Goal: Transaction & Acquisition: Obtain resource

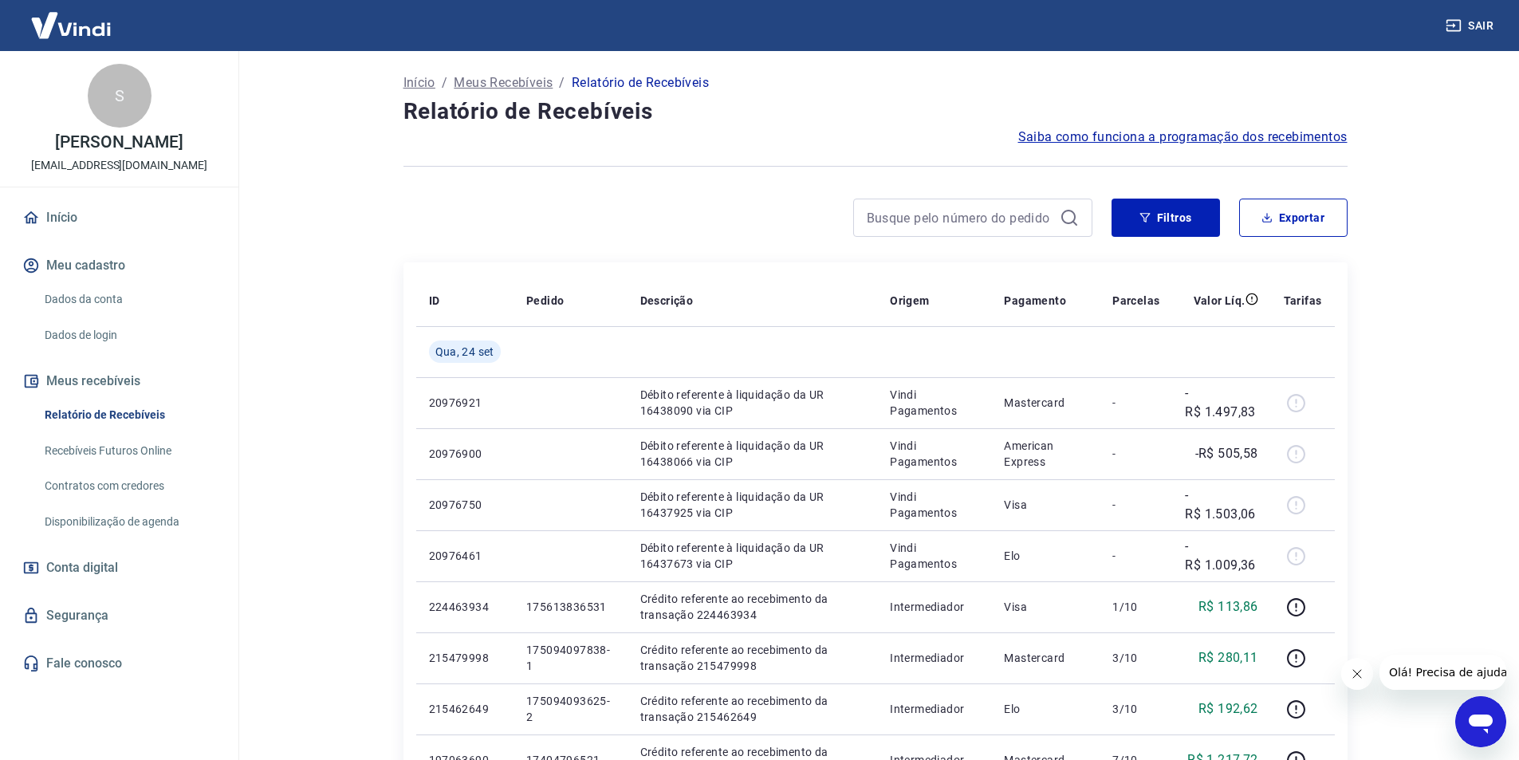
click at [1063, 213] on icon at bounding box center [1068, 217] width 14 height 14
click at [1177, 214] on button "Filtros" at bounding box center [1165, 217] width 108 height 38
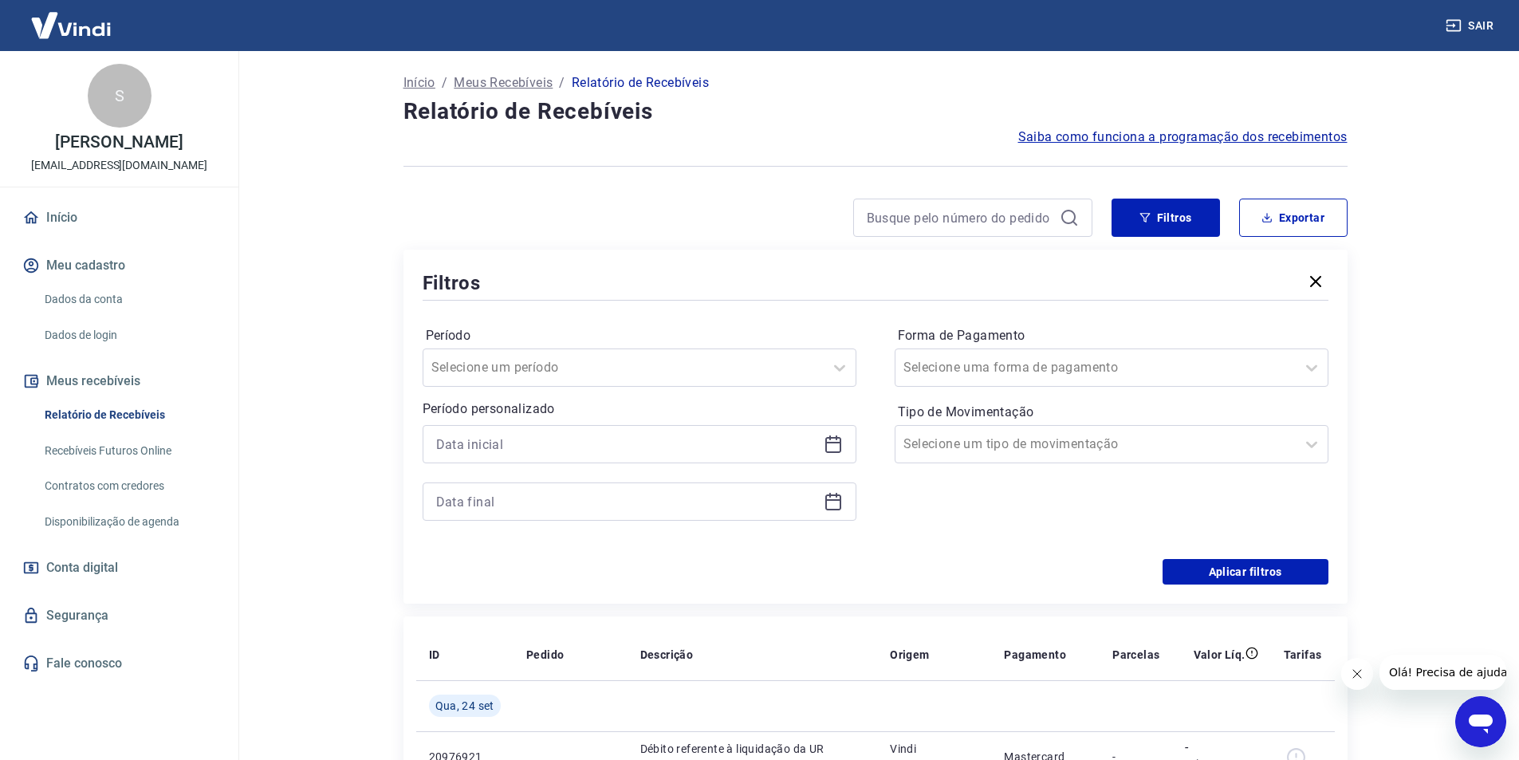
click at [1070, 243] on div "Filtros Exportar Filtros Período Selecione um período Período personalizado For…" at bounding box center [875, 400] width 944 height 405
click at [1068, 224] on icon at bounding box center [1068, 217] width 19 height 19
click at [1067, 218] on icon at bounding box center [1068, 217] width 19 height 19
click at [1145, 214] on icon "button" at bounding box center [1144, 218] width 10 height 10
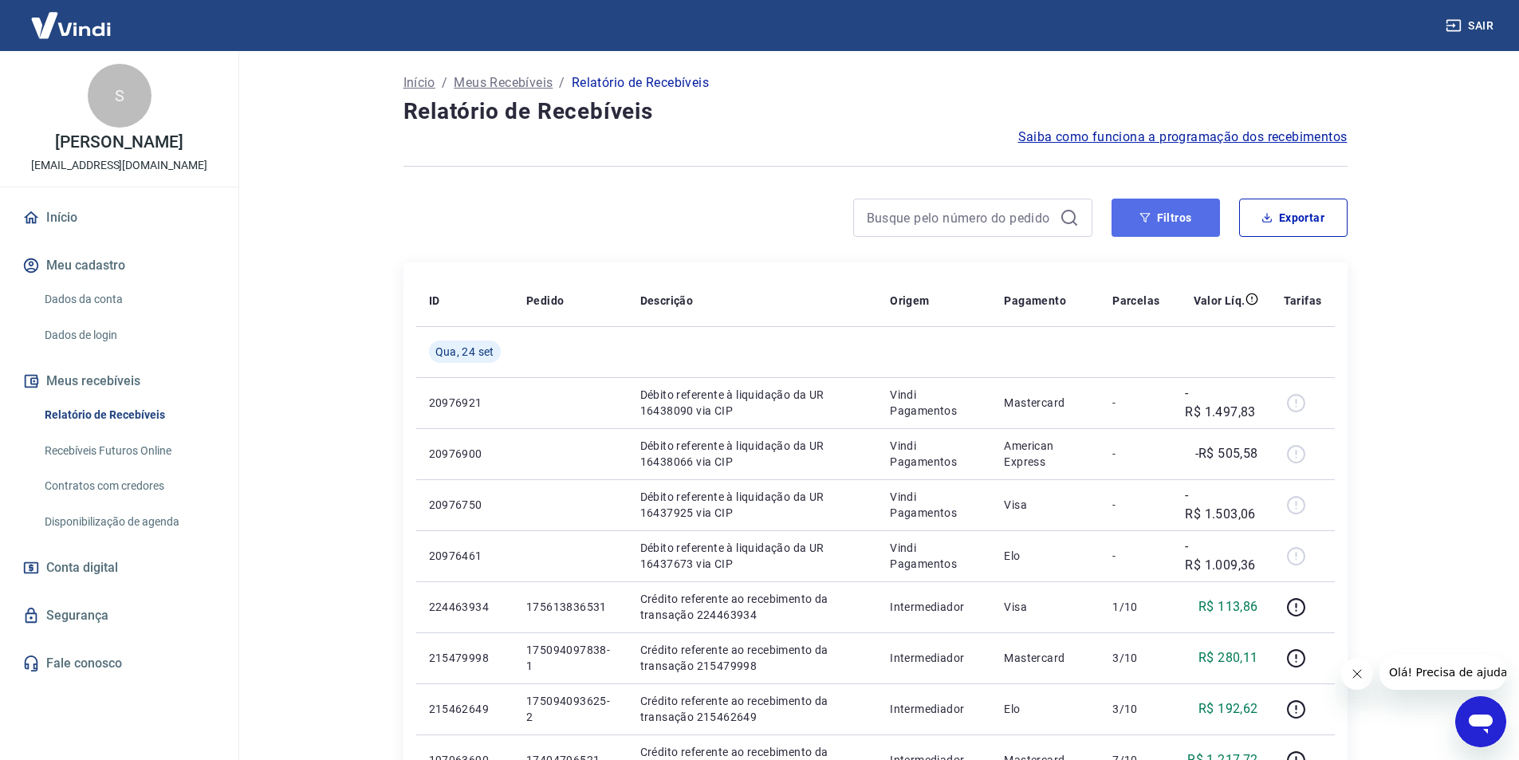
click at [1158, 214] on button "Filtros" at bounding box center [1165, 217] width 108 height 38
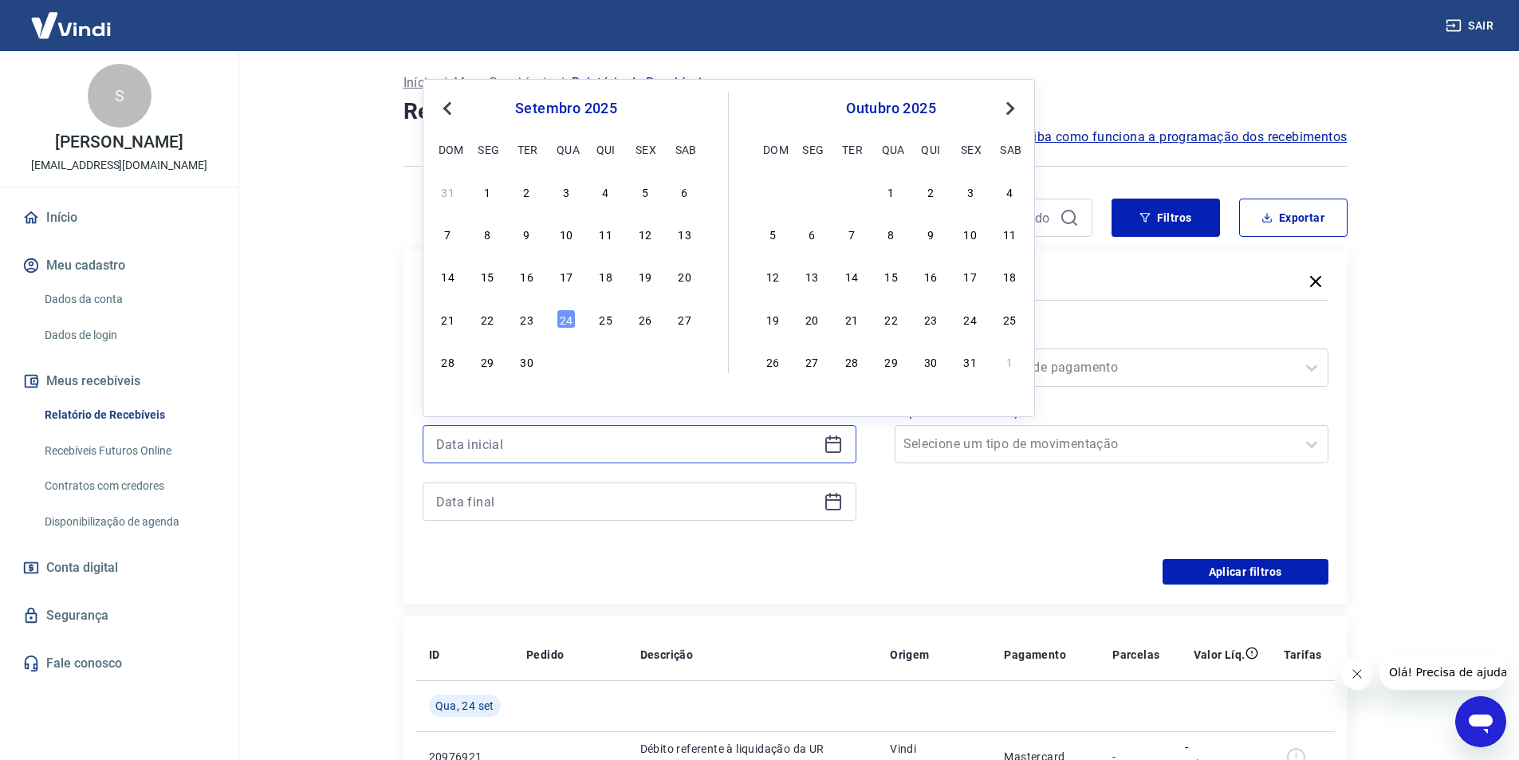
click at [658, 438] on input at bounding box center [626, 444] width 381 height 24
drag, startPoint x: 529, startPoint y: 318, endPoint x: 607, endPoint y: 366, distance: 91.6
click at [529, 319] on div "23" at bounding box center [526, 318] width 19 height 19
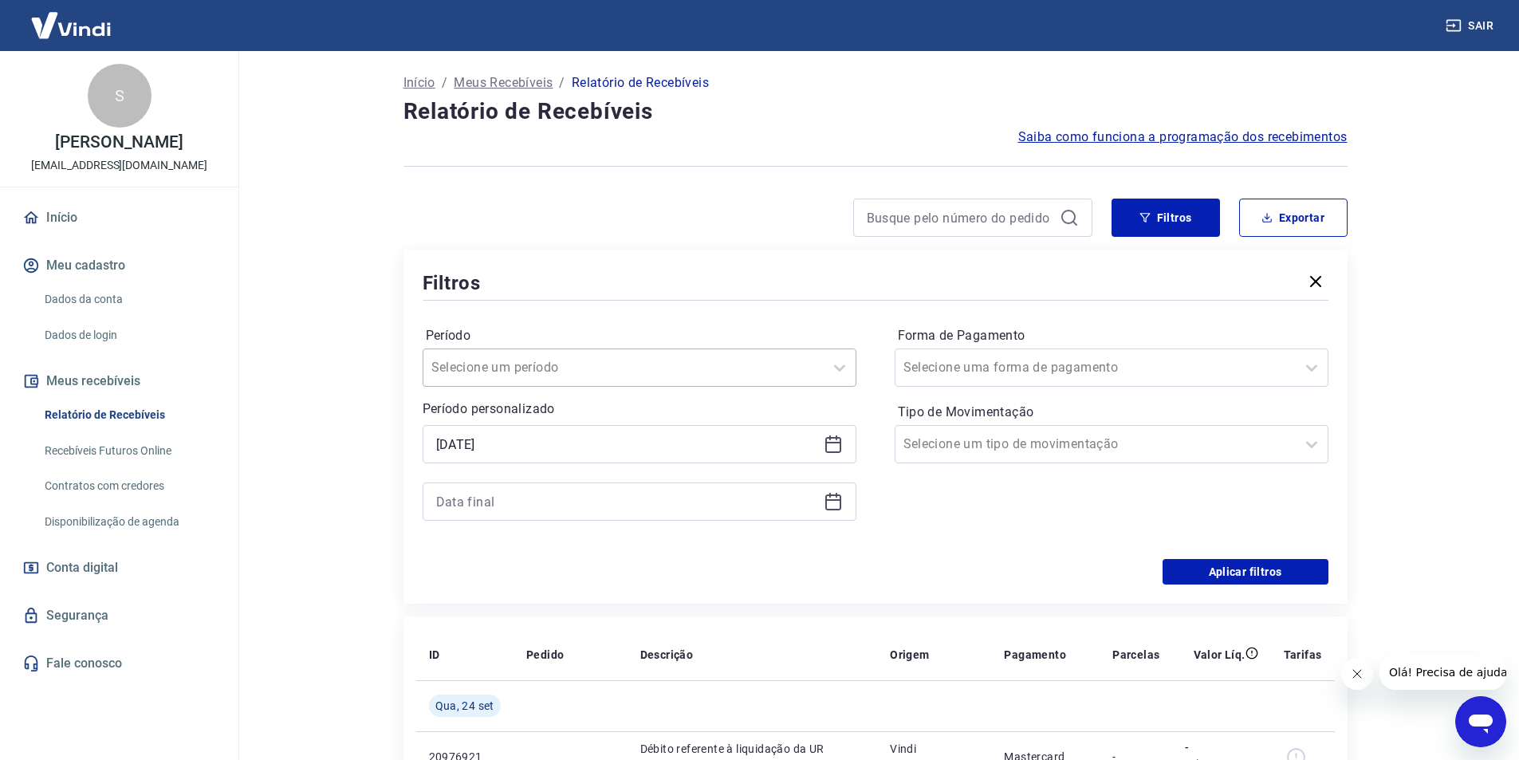
type input "23/09/2025"
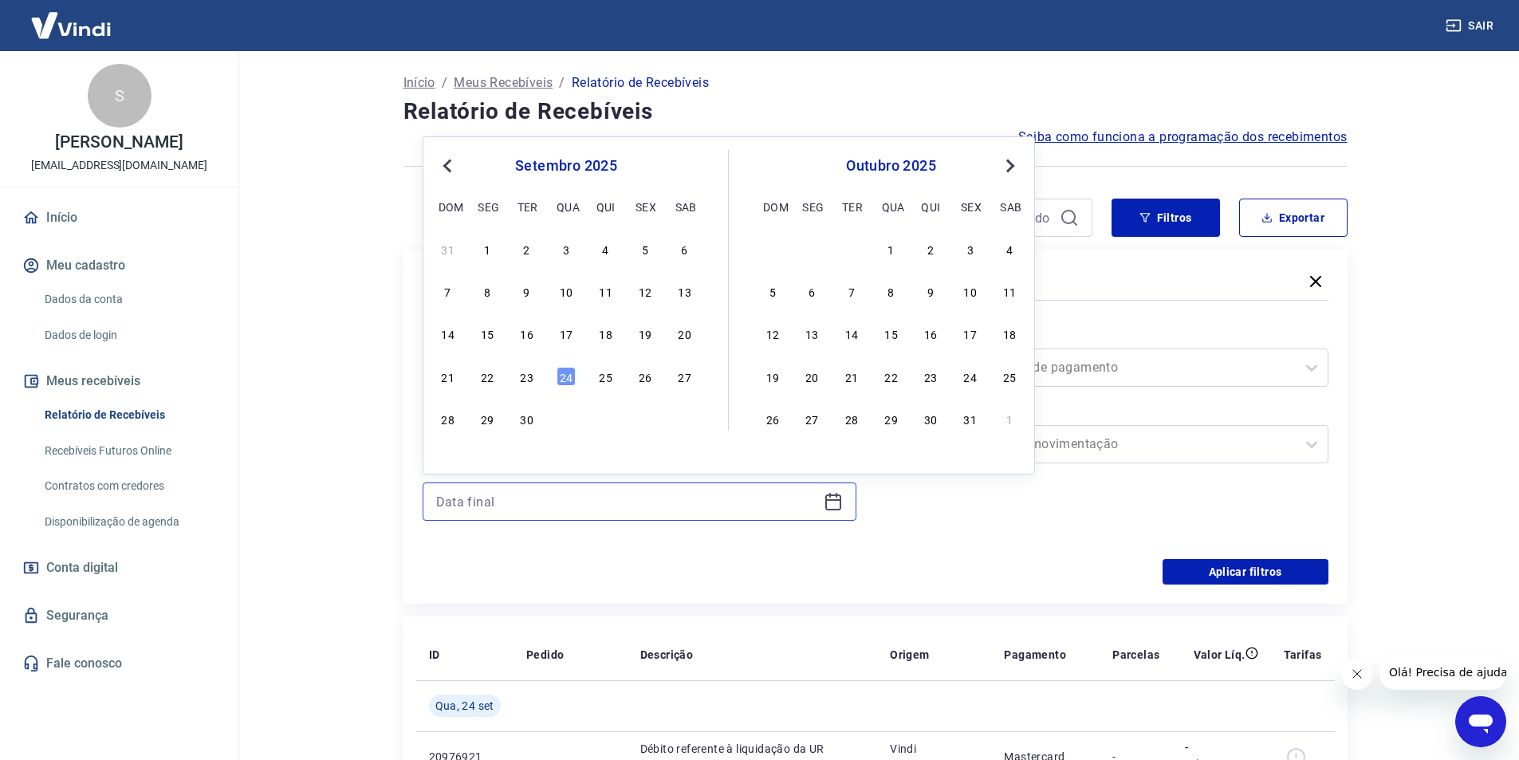
click at [544, 506] on input at bounding box center [626, 501] width 381 height 24
click at [530, 378] on div "23" at bounding box center [526, 376] width 19 height 19
type input "23/09/2025"
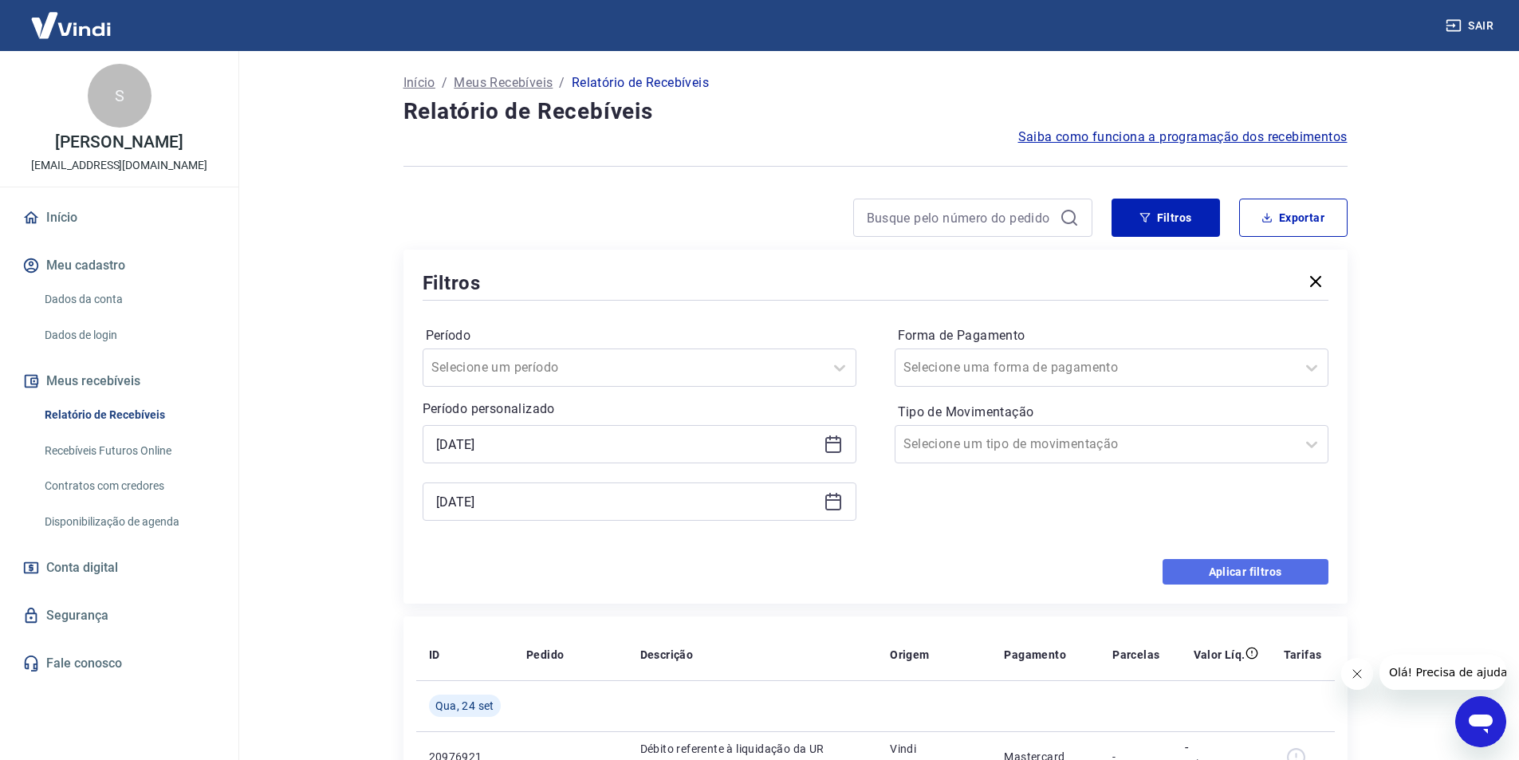
click at [1263, 568] on button "Aplicar filtros" at bounding box center [1245, 572] width 166 height 26
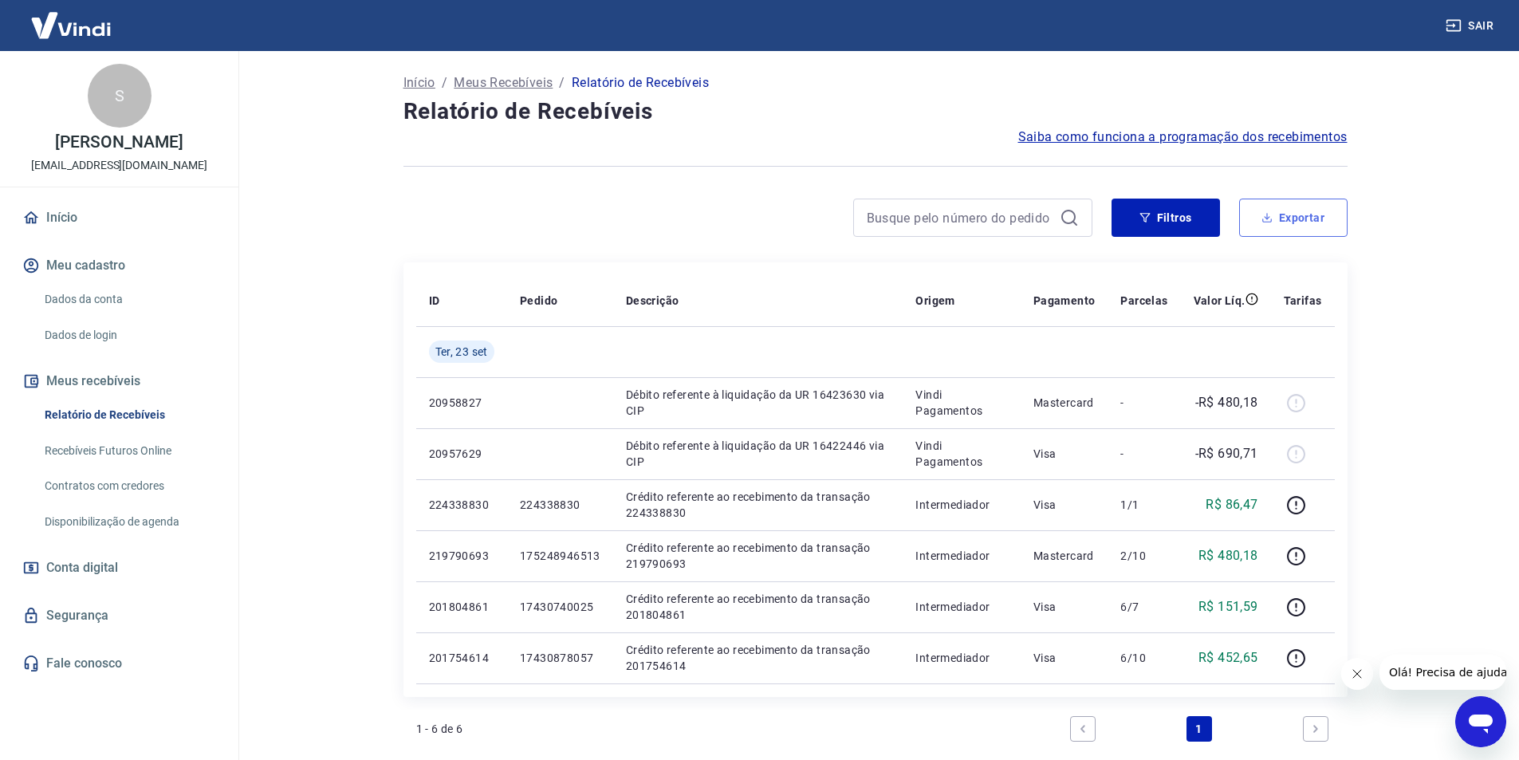
click at [1297, 220] on button "Exportar" at bounding box center [1293, 217] width 108 height 38
type input "23/09/2025"
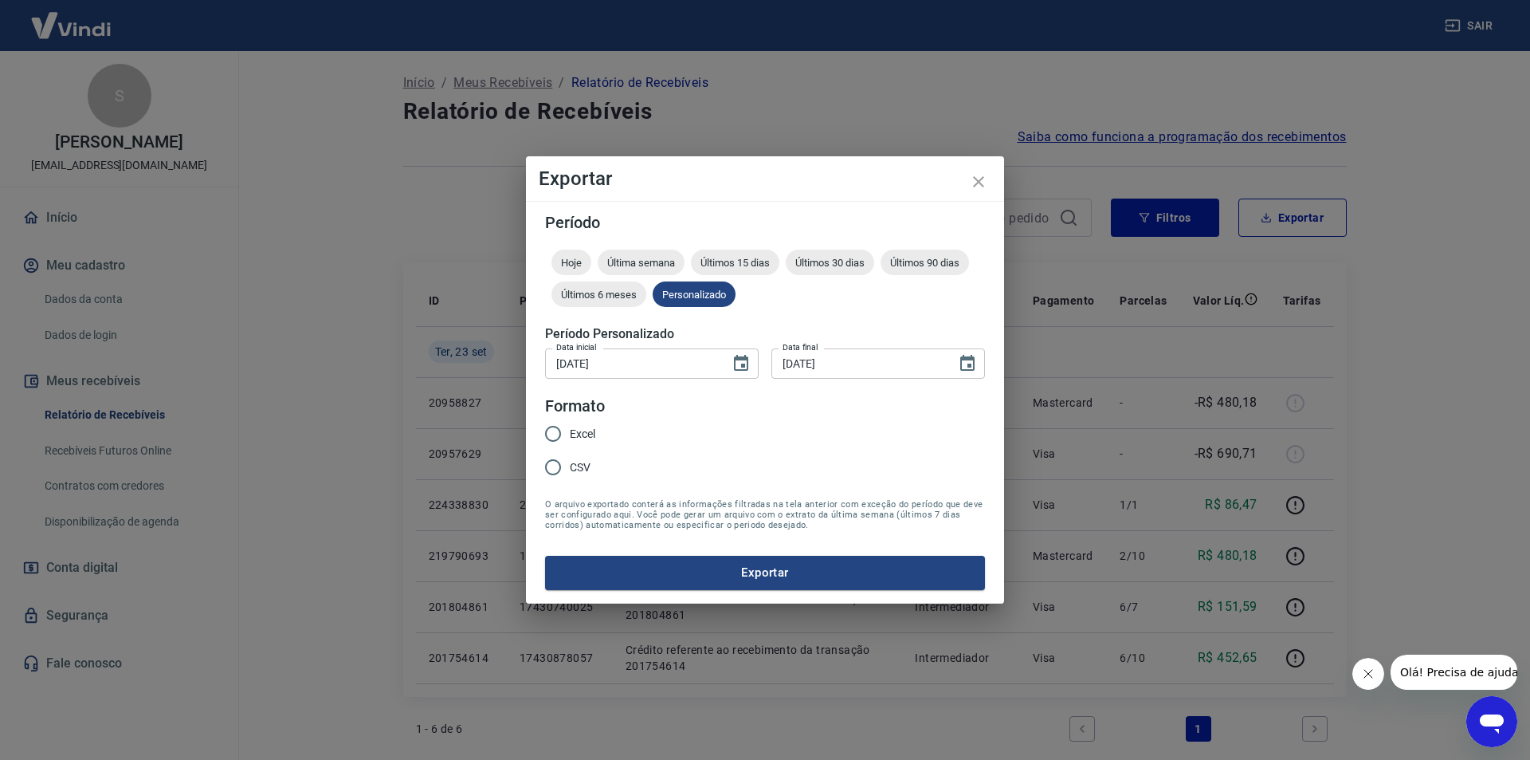
click at [583, 437] on span "Excel" at bounding box center [583, 434] width 26 height 17
click at [570, 437] on input "Excel" at bounding box center [552, 433] width 33 height 33
radio input "true"
click at [720, 571] on button "Exportar" at bounding box center [765, 572] width 440 height 33
